Goal: Information Seeking & Learning: Learn about a topic

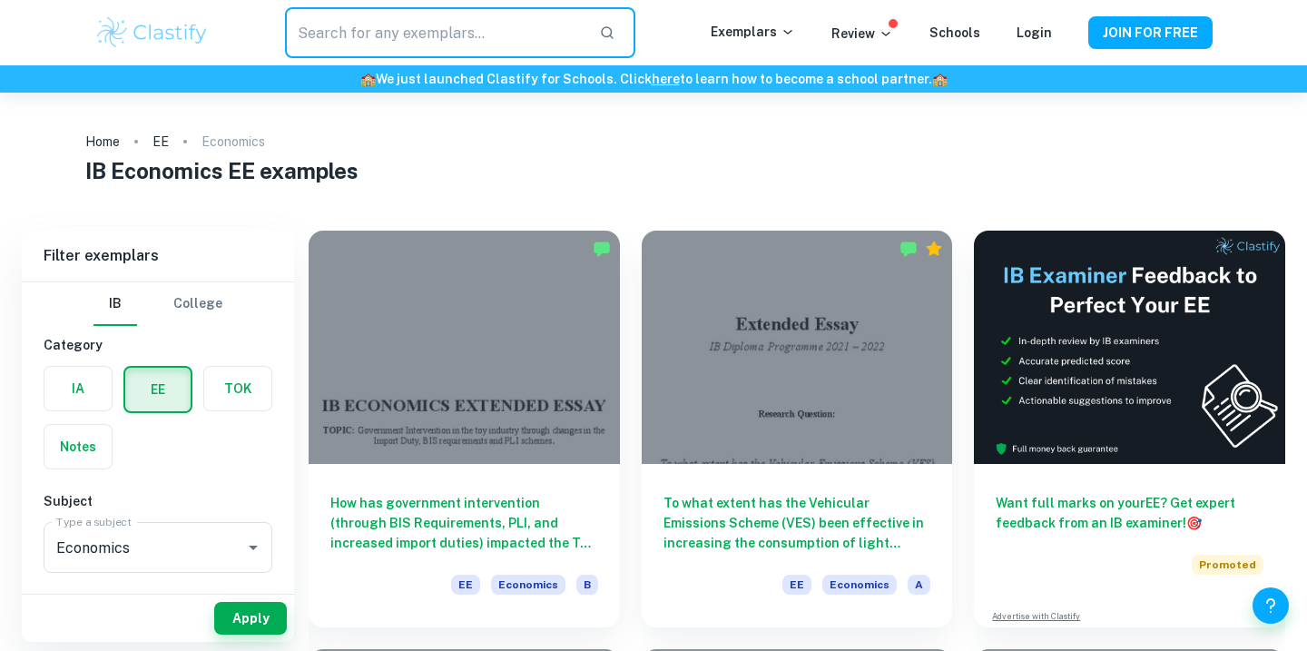
click at [506, 14] on input "text" at bounding box center [434, 32] width 299 height 51
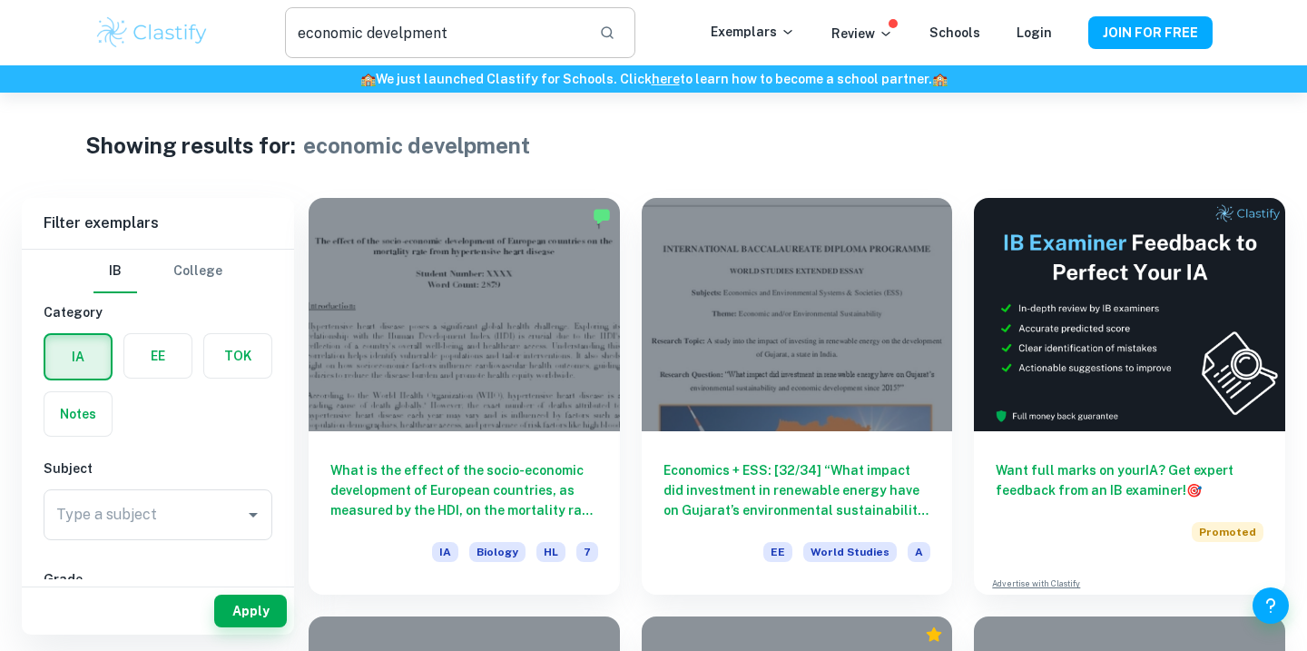
click at [407, 36] on input "economic develpment" at bounding box center [434, 32] width 299 height 51
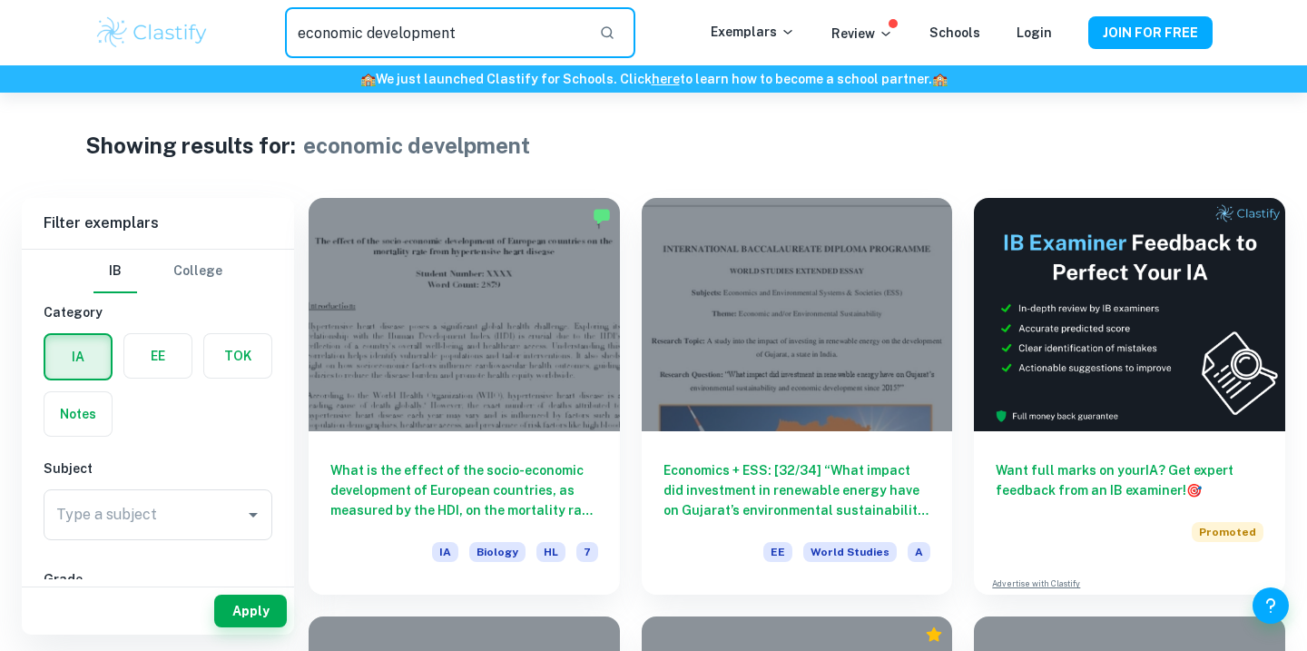
type input "economic development"
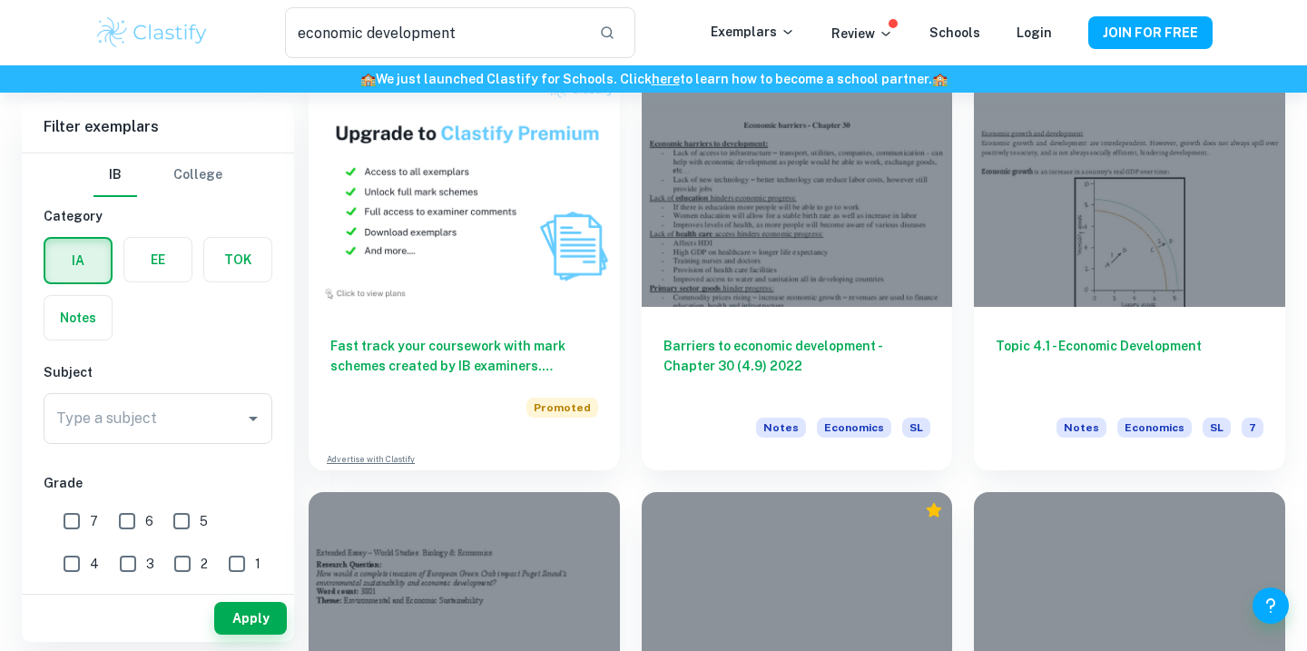
scroll to position [962, 0]
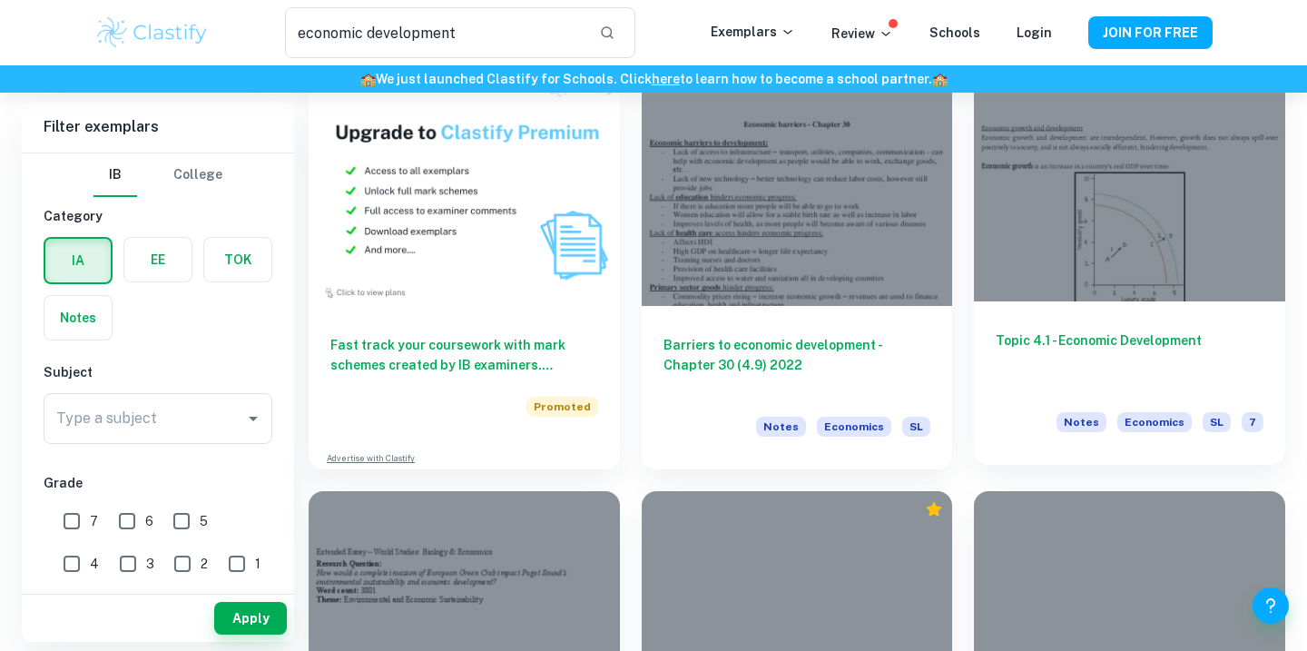
click at [1037, 377] on h6 "Topic 4.1 - Economic Development" at bounding box center [1130, 360] width 268 height 60
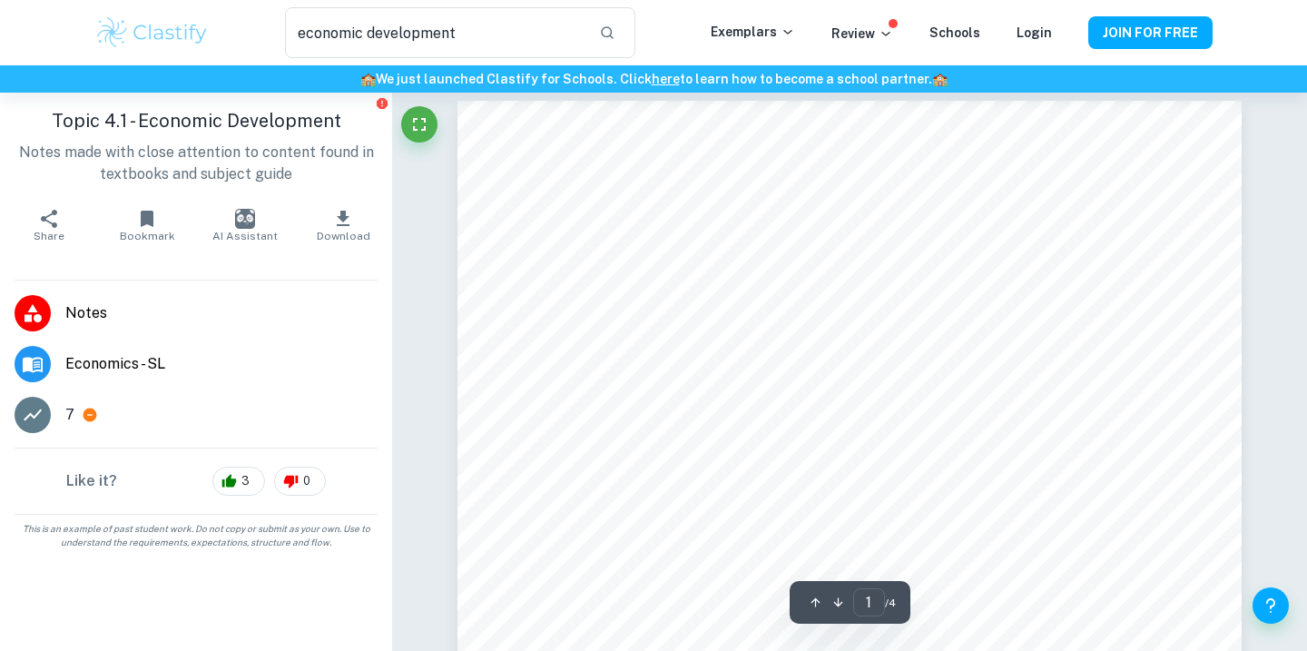
scroll to position [13, 0]
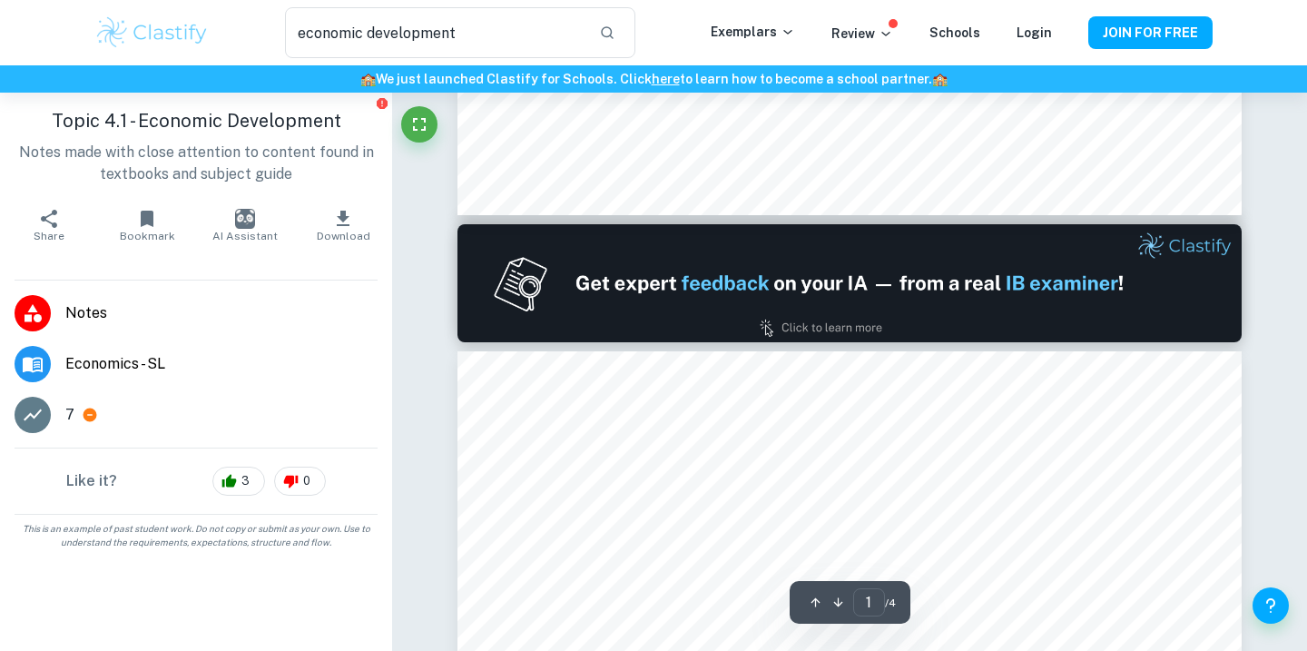
type input "2"
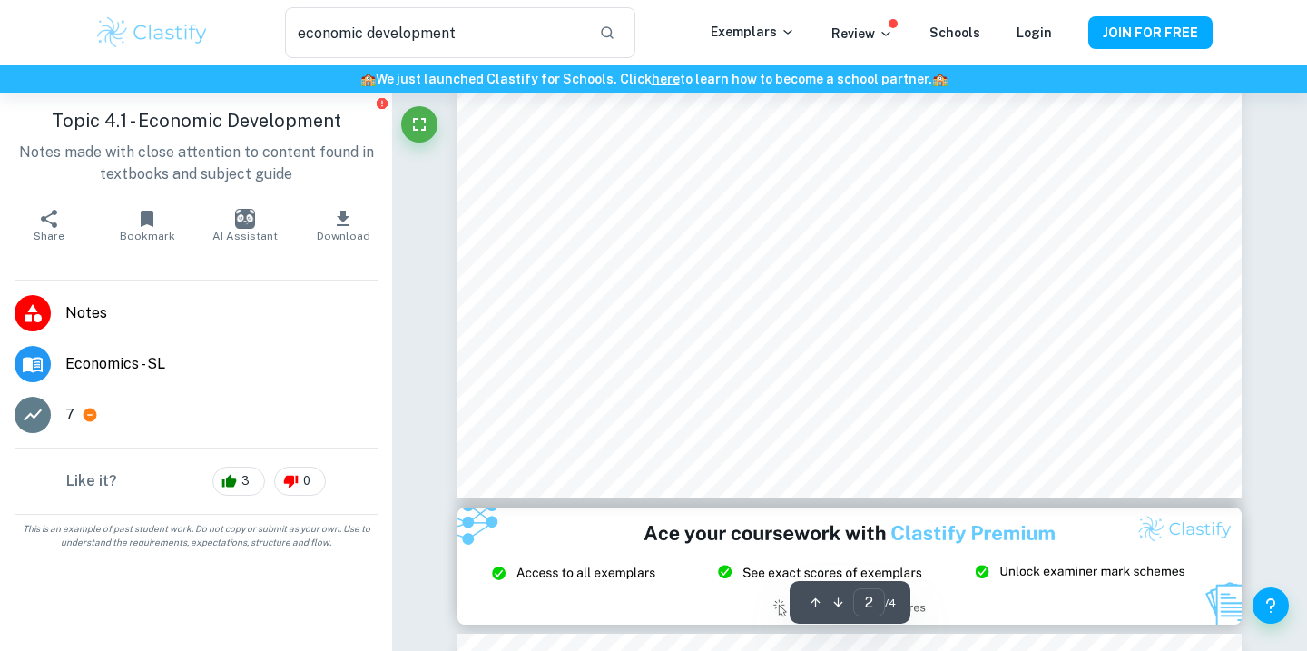
scroll to position [1779, 0]
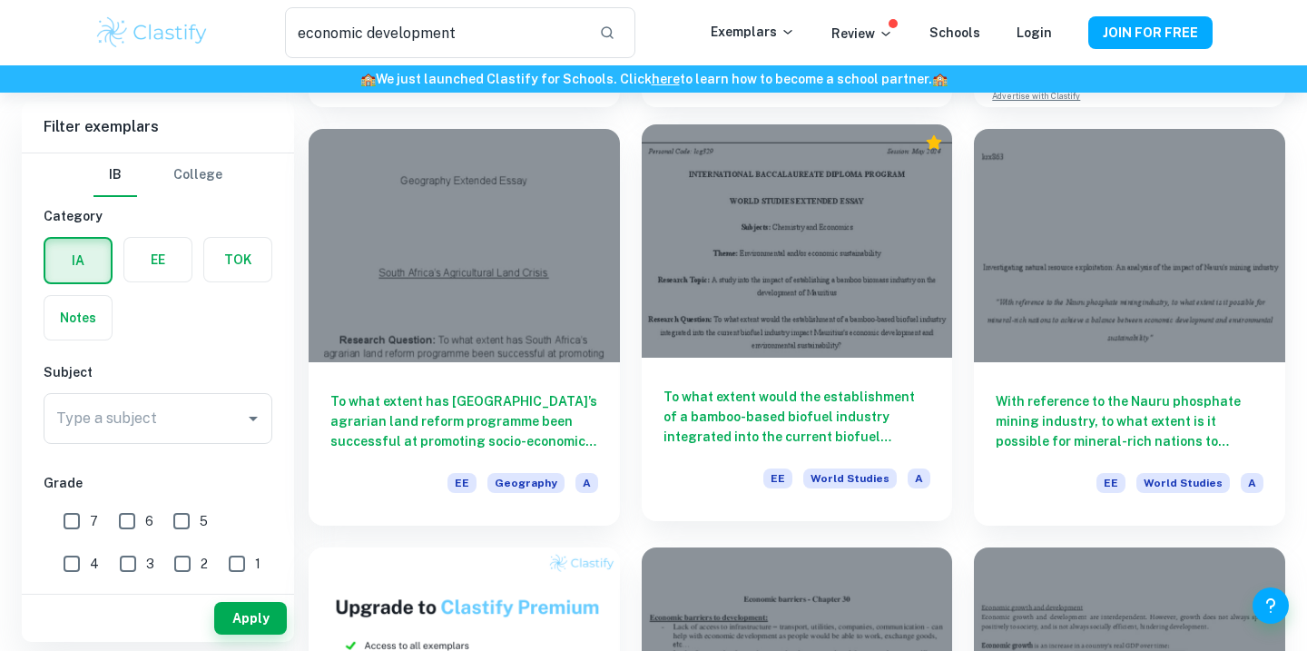
scroll to position [488, 0]
